Goal: Task Accomplishment & Management: Manage account settings

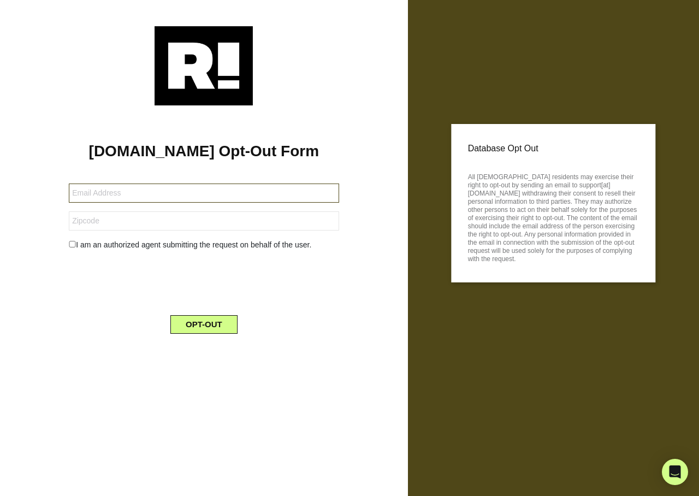
type input "[EMAIL_ADDRESS][DOMAIN_NAME]"
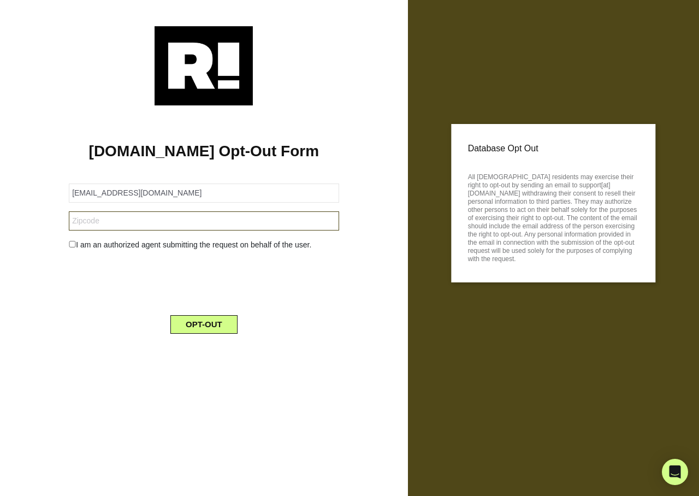
type input "20017"
